Goal: Navigation & Orientation: Find specific page/section

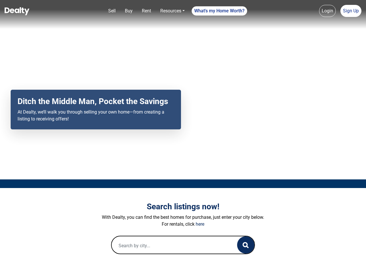
click at [183, 138] on div "Your browser does not support the video tag. Ditch the Middle Man, Pocket the S…" at bounding box center [183, 90] width 366 height 180
click at [112, 11] on link "Sell" at bounding box center [112, 11] width 12 height 12
click at [129, 11] on link "Buy" at bounding box center [129, 11] width 12 height 12
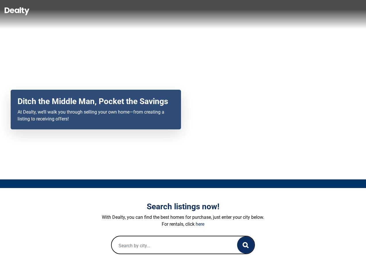
click at [147, 11] on link "Rent" at bounding box center [147, 11] width 14 height 12
click at [173, 11] on link "Resources" at bounding box center [172, 11] width 29 height 12
click at [220, 11] on link "What's my Home Worth?" at bounding box center [220, 10] width 56 height 9
click at [328, 11] on link "Login" at bounding box center [327, 11] width 17 height 12
click at [351, 11] on link "Sign Up" at bounding box center [351, 11] width 21 height 12
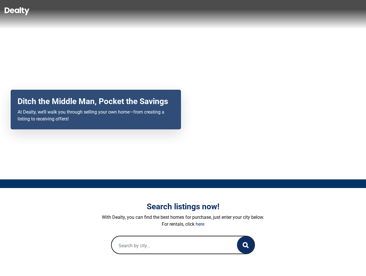
click at [246, 245] on icon "button" at bounding box center [246, 245] width 6 height 6
